Goal: Entertainment & Leisure: Consume media (video, audio)

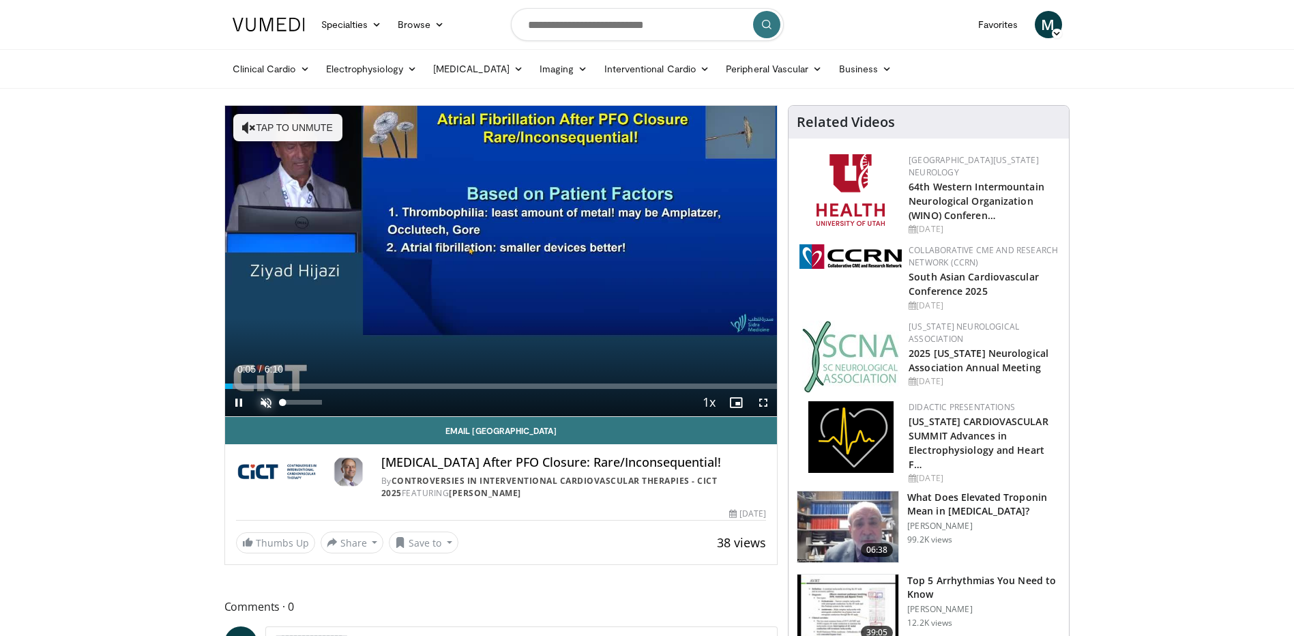
click at [263, 402] on span "Video Player" at bounding box center [265, 402] width 27 height 27
click at [233, 404] on span "Video Player" at bounding box center [238, 402] width 27 height 27
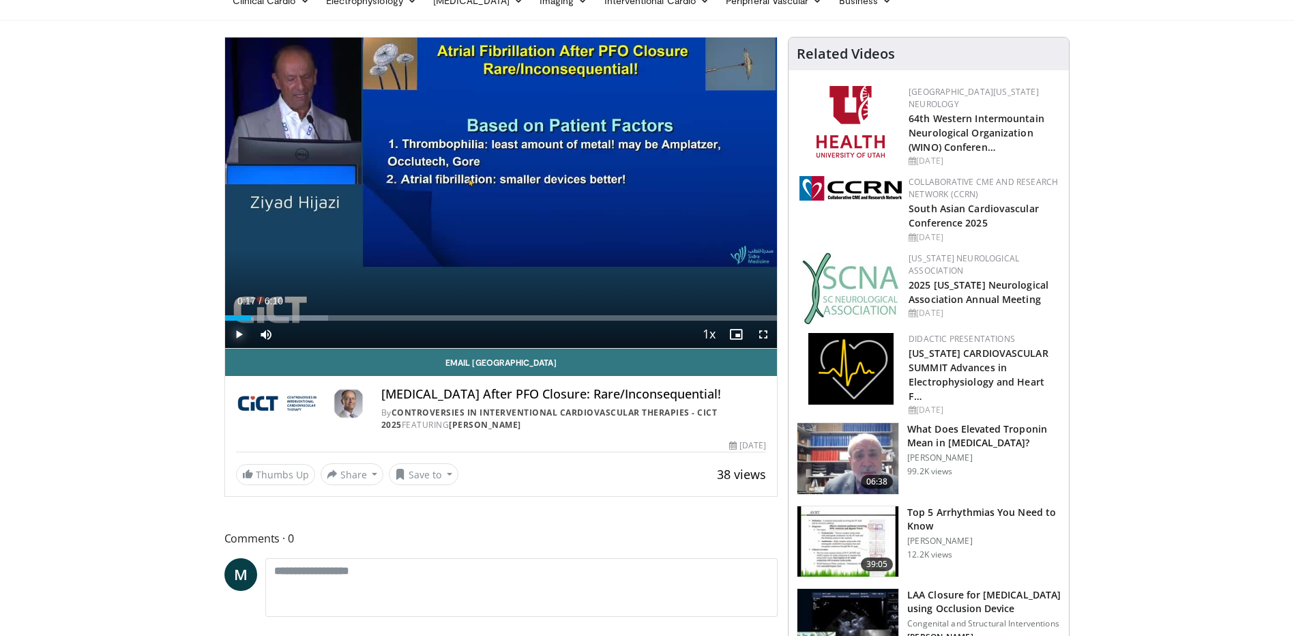
click at [236, 333] on span "Video Player" at bounding box center [238, 334] width 27 height 27
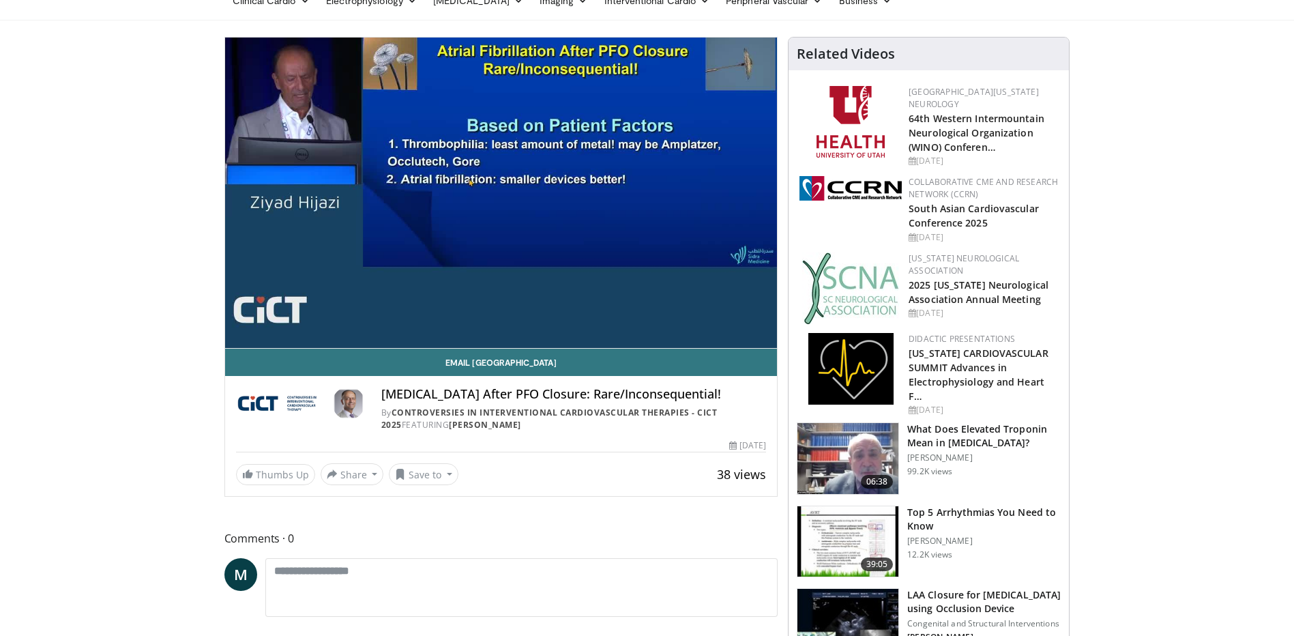
click at [236, 333] on div "10 seconds Tap to unmute" at bounding box center [501, 193] width 553 height 310
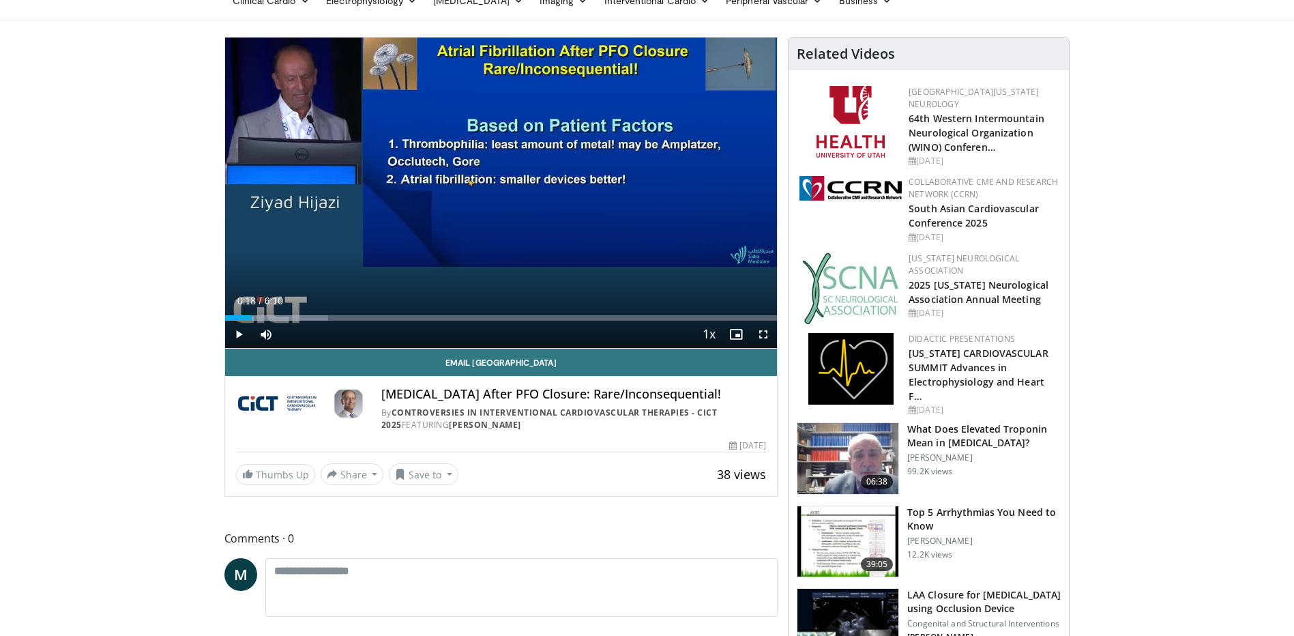
scroll to position [0, 0]
